Goal: Information Seeking & Learning: Compare options

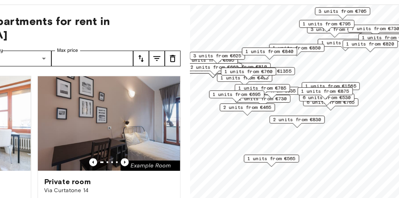
click at [285, 59] on span "1 units from €840" at bounding box center [275, 59] width 34 height 5
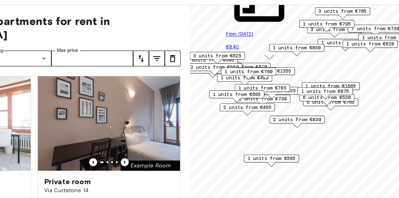
click at [198, 44] on div "Private rooms and apartments for rent in Milan Move-in date ​ Move-in date Type…" at bounding box center [110, 113] width 206 height 172
click at [194, 61] on icon "tune" at bounding box center [195, 64] width 7 height 7
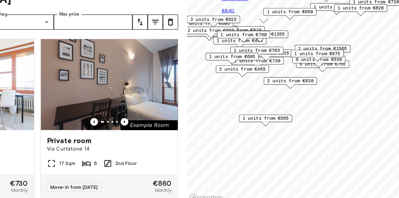
click at [184, 61] on icon "tune" at bounding box center [184, 64] width 7 height 7
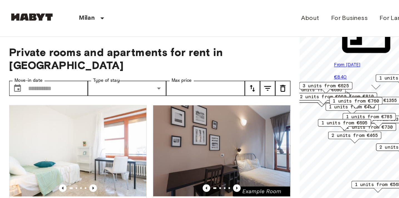
click at [203, 44] on div "Private rooms and apartments for rent in Milan Move-in date ​ Move-in date Type…" at bounding box center [110, 113] width 206 height 172
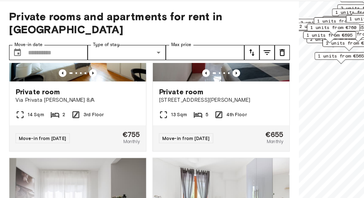
scroll to position [184, 0]
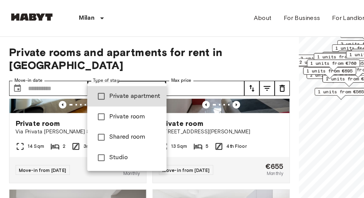
click at [86, 119] on li "Studio" at bounding box center [93, 115] width 58 height 15
type input "******"
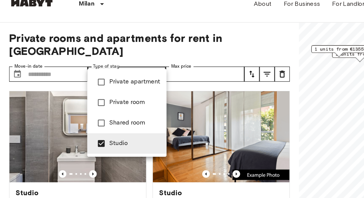
click at [172, 127] on div at bounding box center [182, 99] width 364 height 198
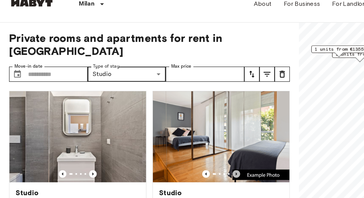
click at [172, 137] on icon "Previous image" at bounding box center [172, 138] width 1 height 2
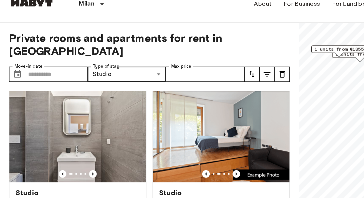
click at [172, 137] on icon "Previous image" at bounding box center [172, 138] width 1 height 2
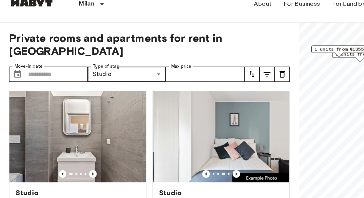
click at [172, 137] on icon "Previous image" at bounding box center [172, 138] width 1 height 2
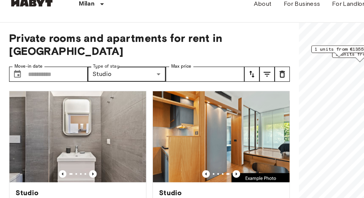
click at [172, 137] on icon "Previous image" at bounding box center [172, 138] width 1 height 2
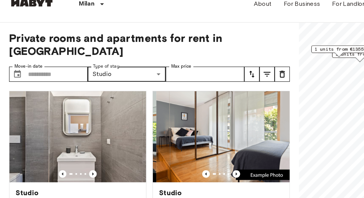
click at [172, 137] on icon "Previous image" at bounding box center [172, 138] width 1 height 2
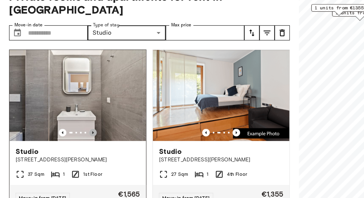
click at [67, 135] on icon "Previous image" at bounding box center [68, 138] width 6 height 6
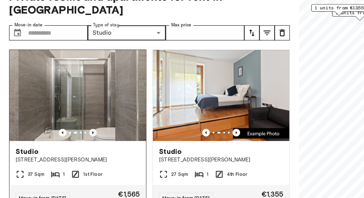
click at [67, 135] on icon "Previous image" at bounding box center [68, 138] width 6 height 6
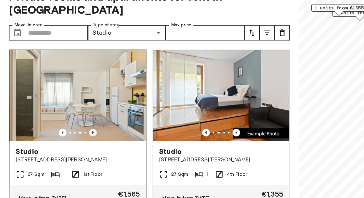
click at [67, 135] on icon "Previous image" at bounding box center [68, 138] width 6 height 6
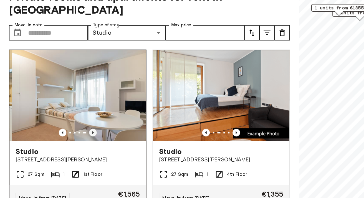
click at [67, 135] on icon "Previous image" at bounding box center [68, 138] width 6 height 6
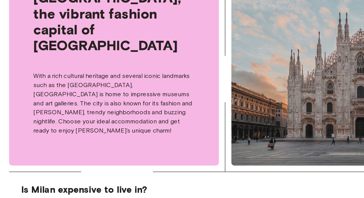
scroll to position [192, 0]
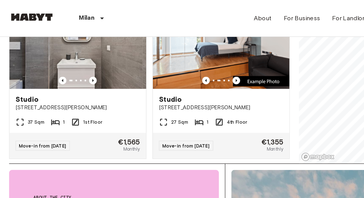
scroll to position [74, 0]
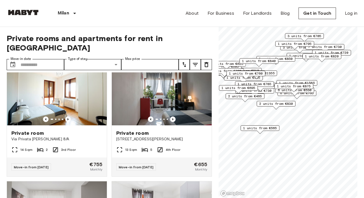
scroll to position [141, 0]
click at [288, 58] on span "1 units from €850" at bounding box center [276, 58] width 34 height 5
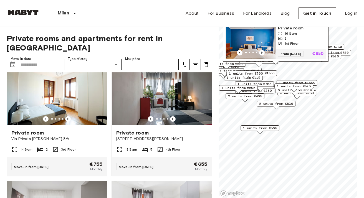
click at [270, 71] on span "1 units from €1355" at bounding box center [257, 73] width 36 height 5
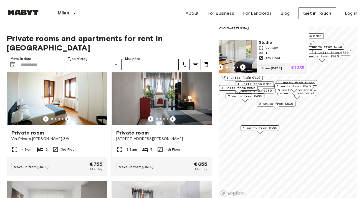
click at [298, 81] on span "1 units from €1565" at bounding box center [297, 83] width 36 height 5
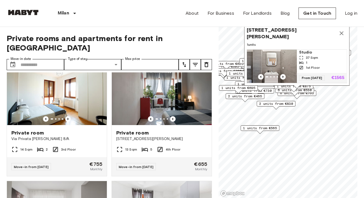
click at [304, 88] on div "[STREET_ADDRESS][PERSON_NAME], IT 1 units Studio 37 Sqm 1 1st Floor From [DATE]…" at bounding box center [297, 56] width 106 height 65
click at [304, 91] on div "1 units from €875" at bounding box center [294, 88] width 39 height 9
click at [145, 59] on input "Max price" at bounding box center [149, 64] width 57 height 11
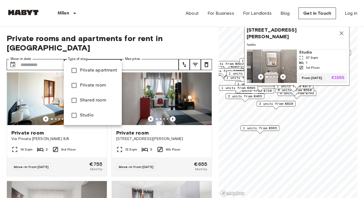
click at [126, 55] on div at bounding box center [182, 99] width 364 height 198
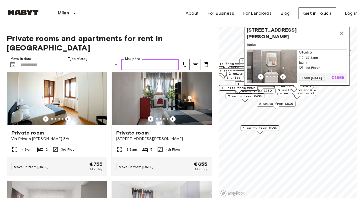
click at [134, 59] on input "Max price" at bounding box center [149, 64] width 57 height 11
click at [184, 61] on icon "tune" at bounding box center [184, 64] width 7 height 7
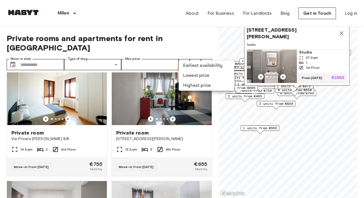
click at [196, 74] on li "Lowest price" at bounding box center [207, 76] width 56 height 10
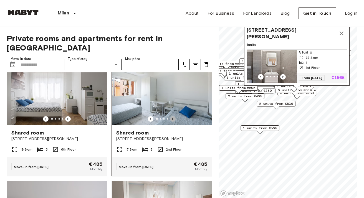
click at [172, 116] on icon "Previous image" at bounding box center [173, 119] width 6 height 6
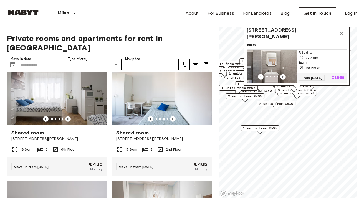
click at [66, 116] on icon "Previous image" at bounding box center [68, 119] width 6 height 6
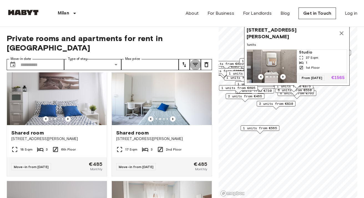
click at [195, 63] on icon "tune" at bounding box center [195, 64] width 5 height 3
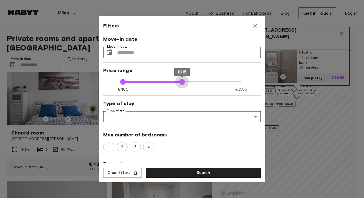
drag, startPoint x: 242, startPoint y: 83, endPoint x: 182, endPoint y: 83, distance: 59.7
click at [182, 83] on span "1015" at bounding box center [182, 82] width 6 height 6
type input "***"
click at [179, 83] on span "985" at bounding box center [179, 82] width 6 height 6
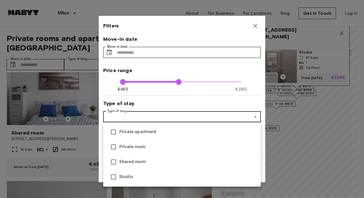
click at [125, 178] on span "Studio" at bounding box center [187, 177] width 137 height 7
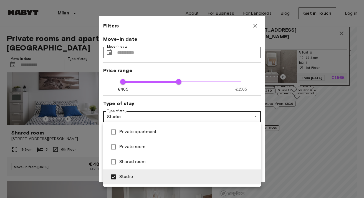
click at [125, 132] on span "Private apartment" at bounding box center [187, 132] width 137 height 7
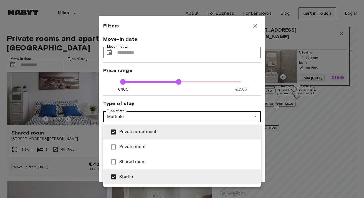
click at [125, 144] on span "Private room" at bounding box center [187, 147] width 137 height 7
type input "**********"
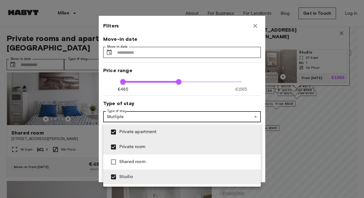
click at [172, 88] on div at bounding box center [182, 99] width 364 height 198
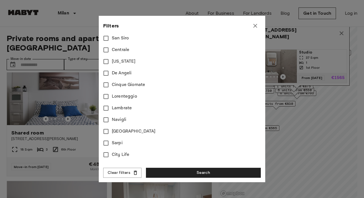
scroll to position [228, 0]
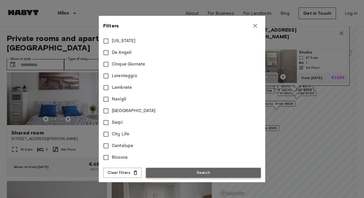
click at [183, 174] on button "Search" at bounding box center [203, 173] width 115 height 10
type input "**********"
type input "***"
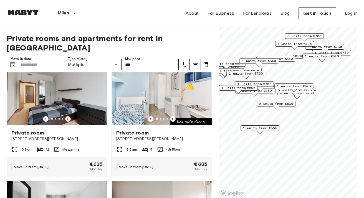
click at [67, 116] on icon "Previous image" at bounding box center [68, 119] width 6 height 6
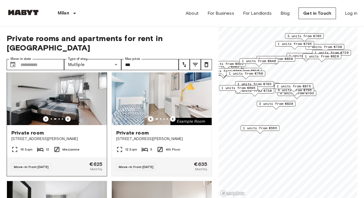
click at [67, 116] on icon "Previous image" at bounding box center [68, 119] width 6 height 6
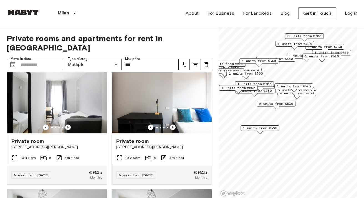
scroll to position [259, 0]
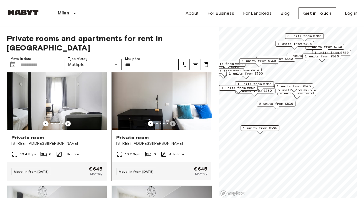
click at [174, 121] on icon "Previous image" at bounding box center [173, 124] width 6 height 6
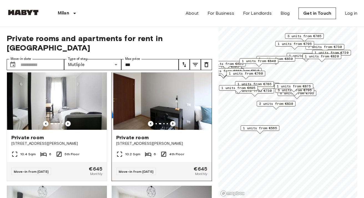
click at [174, 121] on icon "Previous image" at bounding box center [173, 124] width 6 height 6
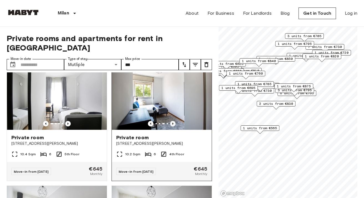
click at [174, 121] on icon "Previous image" at bounding box center [173, 124] width 6 height 6
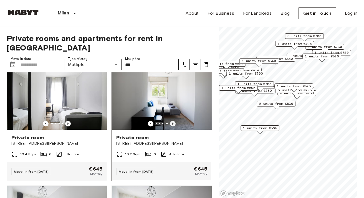
click at [174, 121] on icon "Previous image" at bounding box center [173, 124] width 6 height 6
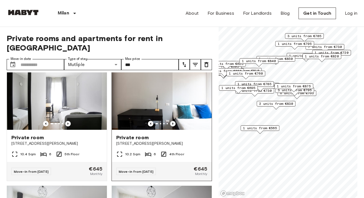
click at [174, 121] on icon "Previous image" at bounding box center [173, 124] width 6 height 6
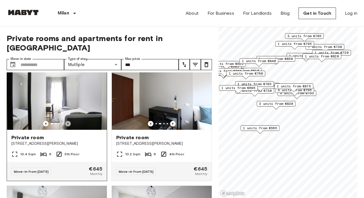
click at [66, 121] on icon "Previous image" at bounding box center [68, 124] width 6 height 6
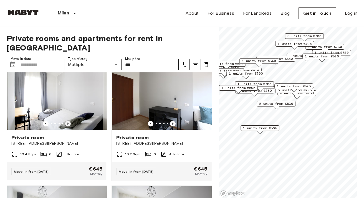
click at [66, 121] on icon "Previous image" at bounding box center [68, 124] width 6 height 6
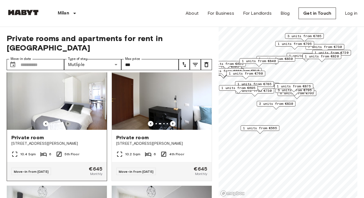
click at [66, 121] on icon "Previous image" at bounding box center [68, 124] width 6 height 6
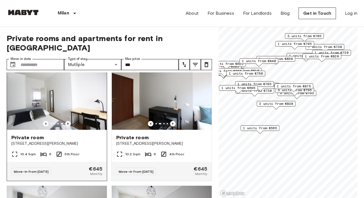
click at [66, 121] on icon "Previous image" at bounding box center [68, 124] width 6 height 6
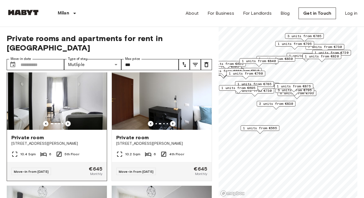
click at [66, 121] on icon "Previous image" at bounding box center [68, 124] width 6 height 6
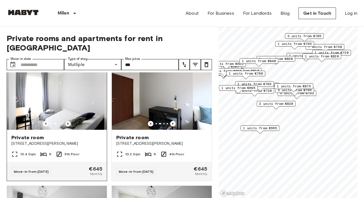
click at [66, 121] on icon "Previous image" at bounding box center [68, 124] width 6 height 6
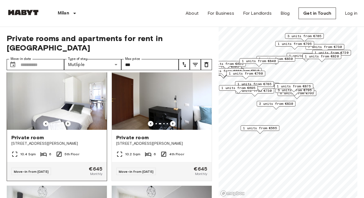
click at [66, 121] on icon "Previous image" at bounding box center [68, 124] width 6 height 6
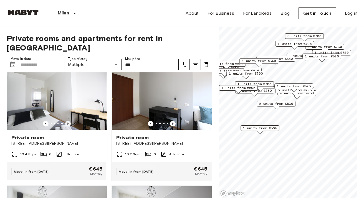
click at [66, 121] on icon "Previous image" at bounding box center [68, 124] width 6 height 6
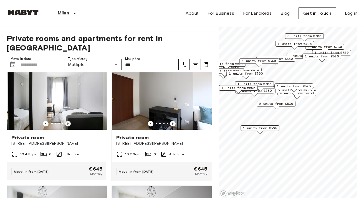
click at [66, 121] on icon "Previous image" at bounding box center [68, 124] width 6 height 6
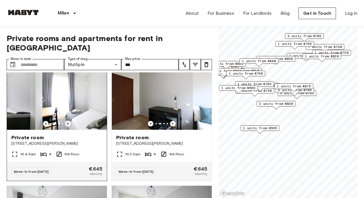
click at [66, 121] on icon "Previous image" at bounding box center [68, 124] width 6 height 6
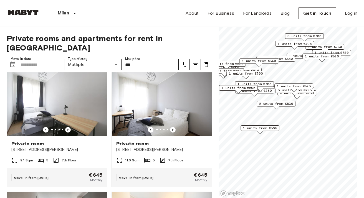
scroll to position [376, 0]
click at [67, 129] on icon "Previous image" at bounding box center [67, 130] width 1 height 2
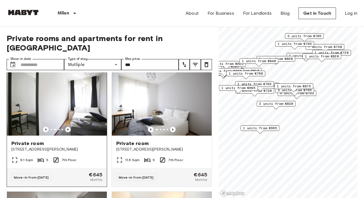
click at [67, 129] on icon "Previous image" at bounding box center [67, 130] width 1 height 2
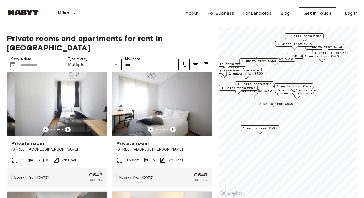
click at [67, 129] on icon "Previous image" at bounding box center [67, 130] width 1 height 2
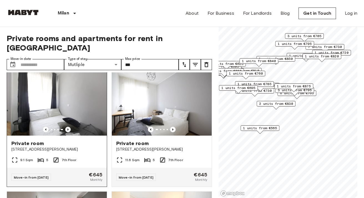
click at [67, 129] on icon "Previous image" at bounding box center [67, 130] width 1 height 2
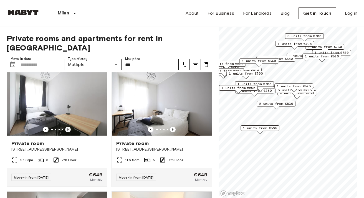
click at [67, 129] on icon "Previous image" at bounding box center [67, 130] width 1 height 2
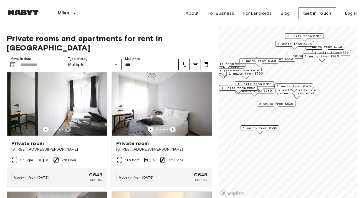
click at [67, 129] on icon "Previous image" at bounding box center [67, 130] width 1 height 2
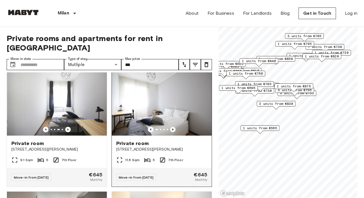
click at [172, 127] on icon "Previous image" at bounding box center [173, 130] width 6 height 6
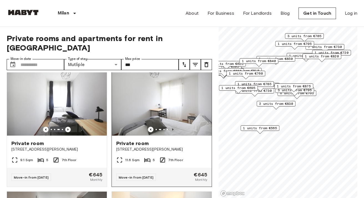
click at [172, 127] on icon "Previous image" at bounding box center [173, 130] width 6 height 6
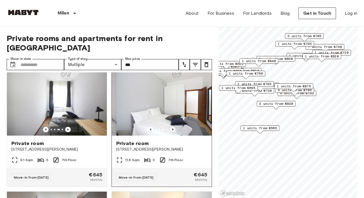
click at [172, 127] on icon "Previous image" at bounding box center [173, 130] width 6 height 6
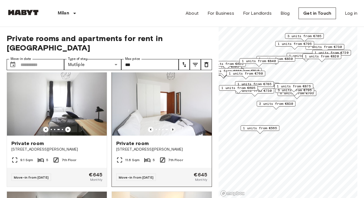
click at [171, 127] on icon "Previous image" at bounding box center [173, 130] width 6 height 6
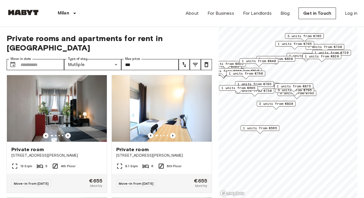
scroll to position [493, 0]
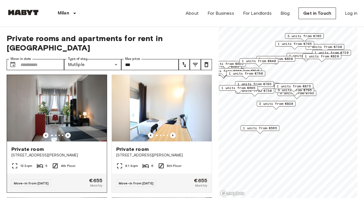
click at [68, 134] on icon "Previous image" at bounding box center [67, 135] width 1 height 2
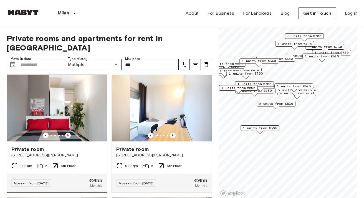
click at [68, 134] on icon "Previous image" at bounding box center [67, 135] width 1 height 2
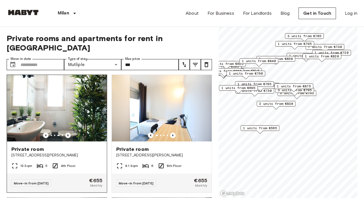
click at [68, 134] on icon "Previous image" at bounding box center [67, 135] width 1 height 2
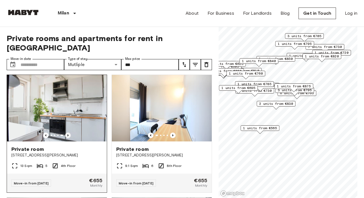
click at [68, 134] on icon "Previous image" at bounding box center [67, 135] width 1 height 2
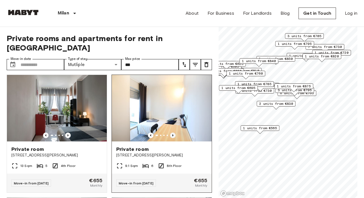
click at [174, 133] on icon "Previous image" at bounding box center [173, 136] width 6 height 6
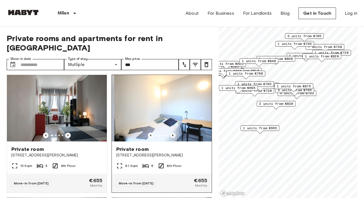
click at [174, 133] on icon "Previous image" at bounding box center [173, 136] width 6 height 6
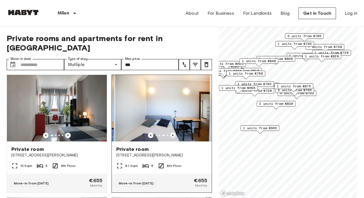
click at [174, 133] on icon "Previous image" at bounding box center [173, 136] width 6 height 6
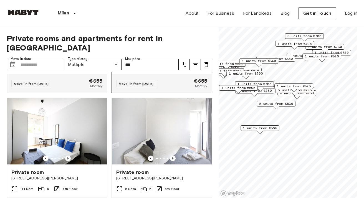
scroll to position [606, 0]
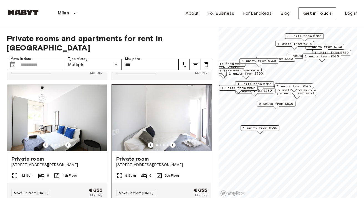
click at [175, 133] on img at bounding box center [162, 118] width 100 height 67
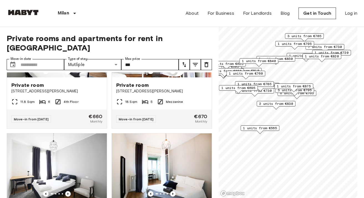
scroll to position [1053, 0]
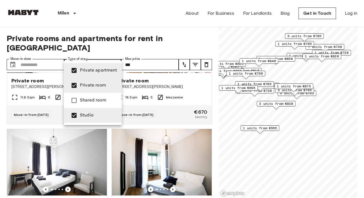
click at [95, 81] on li "Private room" at bounding box center [93, 85] width 58 height 15
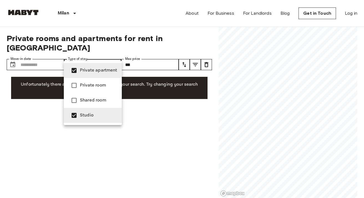
click at [95, 70] on span "Private apartment" at bounding box center [98, 70] width 37 height 7
click at [182, 34] on div at bounding box center [182, 99] width 364 height 198
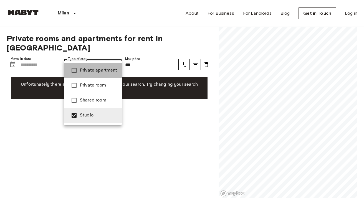
click at [92, 72] on span "Private apartment" at bounding box center [98, 70] width 37 height 7
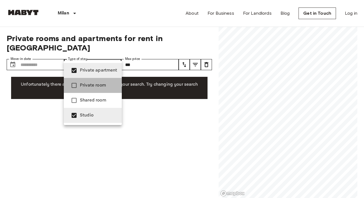
click at [87, 89] on li "Private room" at bounding box center [93, 85] width 58 height 15
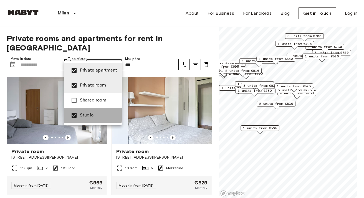
click at [82, 115] on span "Studio" at bounding box center [98, 115] width 37 height 7
type input "**********"
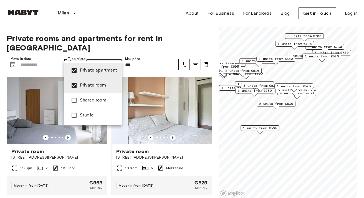
click at [164, 24] on div at bounding box center [182, 99] width 364 height 198
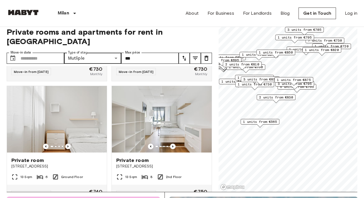
scroll to position [1826, 0]
click at [67, 144] on icon "Previous image" at bounding box center [68, 147] width 6 height 6
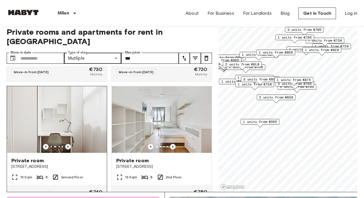
click at [67, 146] on icon "Previous image" at bounding box center [67, 147] width 1 height 2
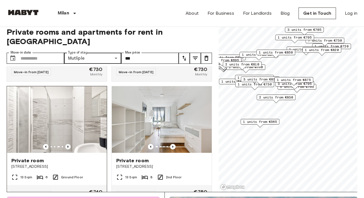
click at [67, 146] on icon "Previous image" at bounding box center [67, 147] width 1 height 2
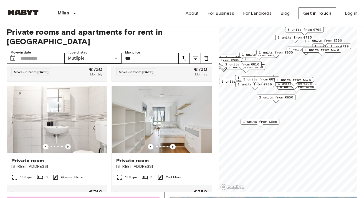
click at [67, 146] on icon "Previous image" at bounding box center [67, 147] width 1 height 2
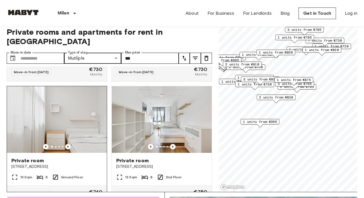
scroll to position [1835, 0]
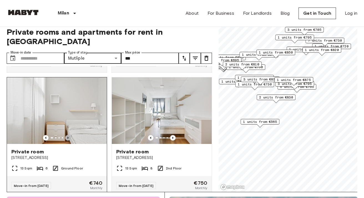
click at [68, 135] on icon "Previous image" at bounding box center [68, 138] width 6 height 6
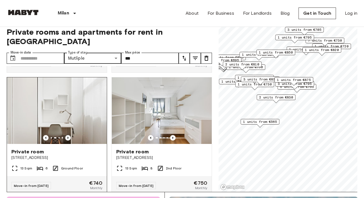
click at [68, 135] on icon "Previous image" at bounding box center [68, 138] width 6 height 6
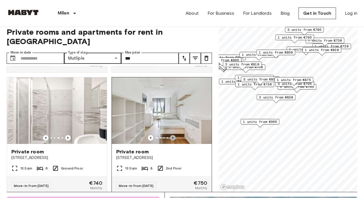
click at [174, 135] on icon "Previous image" at bounding box center [173, 138] width 6 height 6
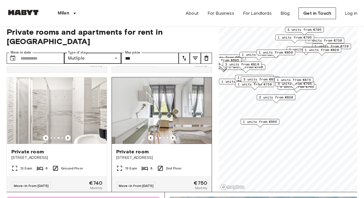
click at [174, 135] on icon "Previous image" at bounding box center [173, 138] width 6 height 6
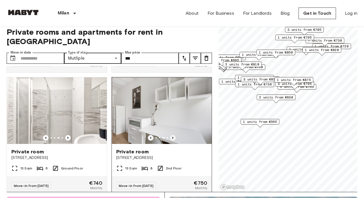
click at [174, 135] on icon "Previous image" at bounding box center [173, 138] width 6 height 6
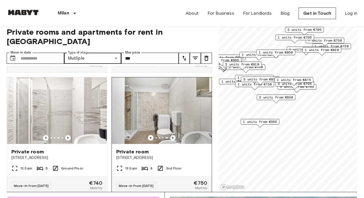
click at [174, 135] on icon "Previous image" at bounding box center [173, 138] width 6 height 6
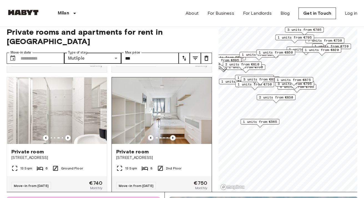
click at [174, 135] on icon "Previous image" at bounding box center [173, 138] width 6 height 6
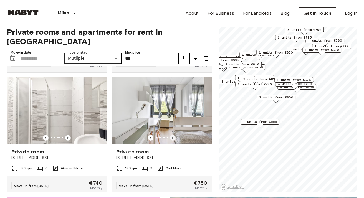
click at [174, 135] on icon "Previous image" at bounding box center [173, 138] width 6 height 6
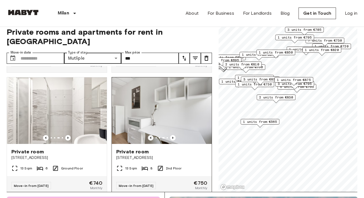
click at [151, 135] on icon "Previous image" at bounding box center [151, 138] width 6 height 6
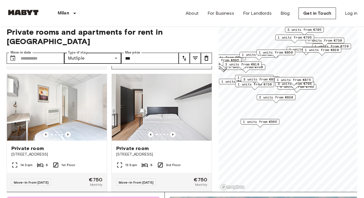
scroll to position [1963, 0]
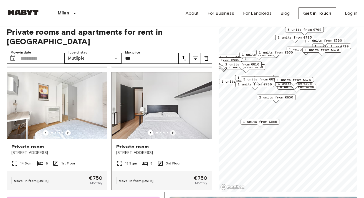
click at [172, 130] on icon "Previous image" at bounding box center [173, 133] width 6 height 6
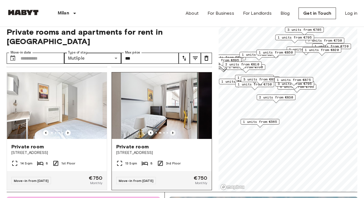
click at [172, 130] on icon "Previous image" at bounding box center [173, 133] width 6 height 6
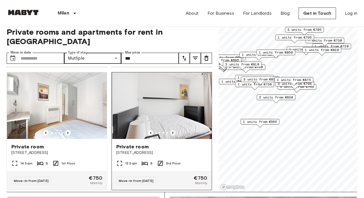
click at [172, 130] on icon "Previous image" at bounding box center [173, 133] width 6 height 6
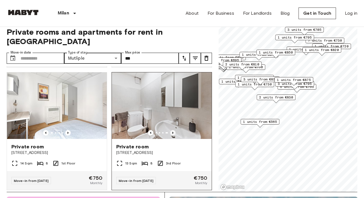
click at [172, 130] on icon "Previous image" at bounding box center [173, 133] width 6 height 6
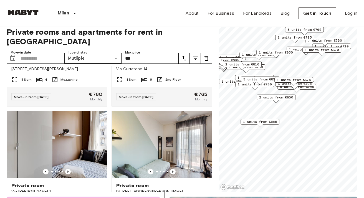
scroll to position [2335, 0]
